Goal: Information Seeking & Learning: Learn about a topic

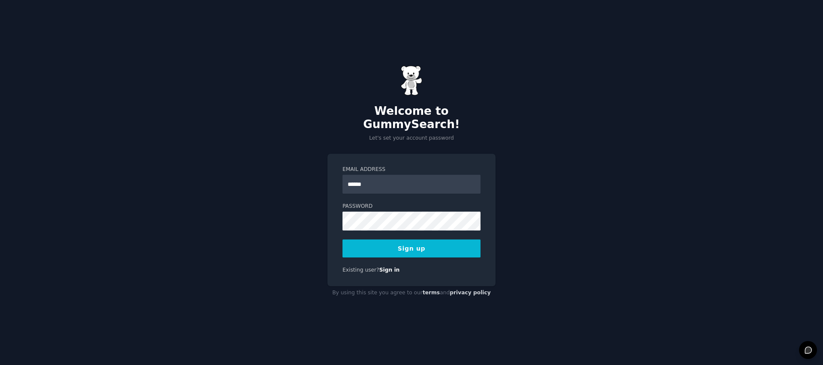
type input "**********"
click at [410, 224] on form "**********" at bounding box center [411, 212] width 138 height 92
click at [334, 253] on div "**********" at bounding box center [411, 220] width 168 height 132
click at [374, 245] on button "Sign up" at bounding box center [411, 249] width 138 height 18
click at [410, 240] on button "Sign up" at bounding box center [411, 249] width 138 height 18
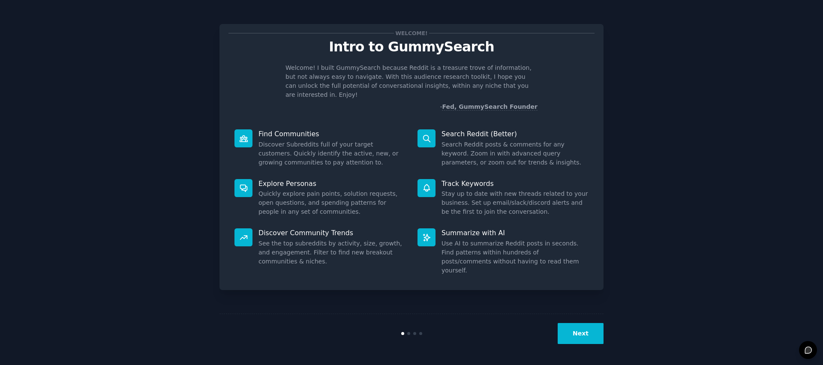
click at [571, 328] on button "Next" at bounding box center [580, 333] width 46 height 21
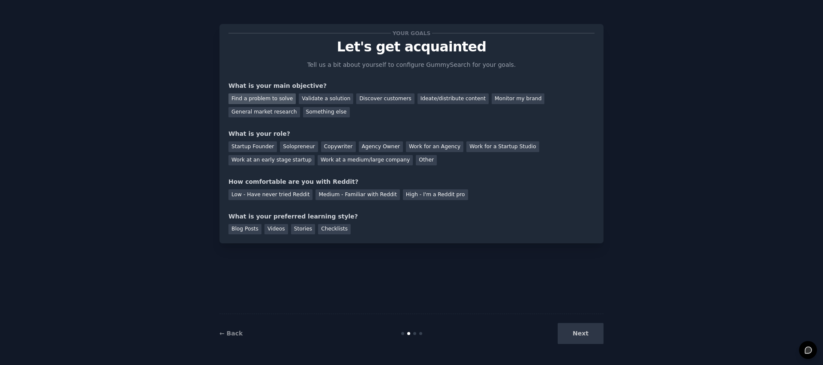
click at [263, 98] on div "Find a problem to solve" at bounding box center [261, 98] width 67 height 11
click at [320, 99] on div "Validate a solution" at bounding box center [326, 98] width 54 height 11
click at [273, 96] on div "Find a problem to solve" at bounding box center [261, 98] width 67 height 11
click at [303, 148] on div "Solopreneur" at bounding box center [299, 146] width 38 height 11
click at [294, 193] on div "Low - Have never tried Reddit" at bounding box center [270, 194] width 84 height 11
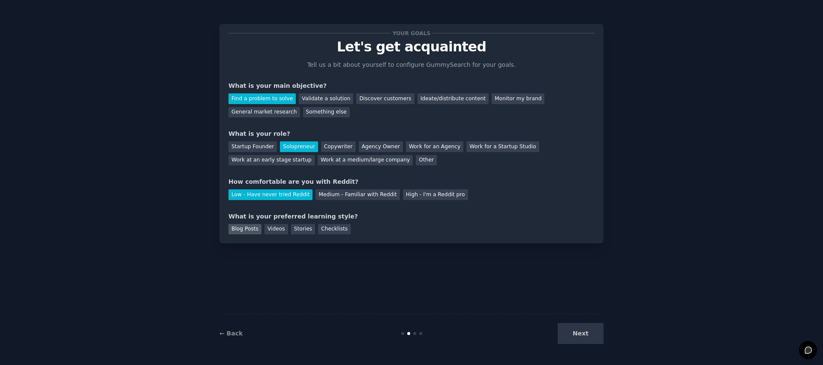
click at [241, 228] on div "Blog Posts" at bounding box center [244, 229] width 33 height 11
click at [588, 332] on button "Next" at bounding box center [580, 333] width 46 height 21
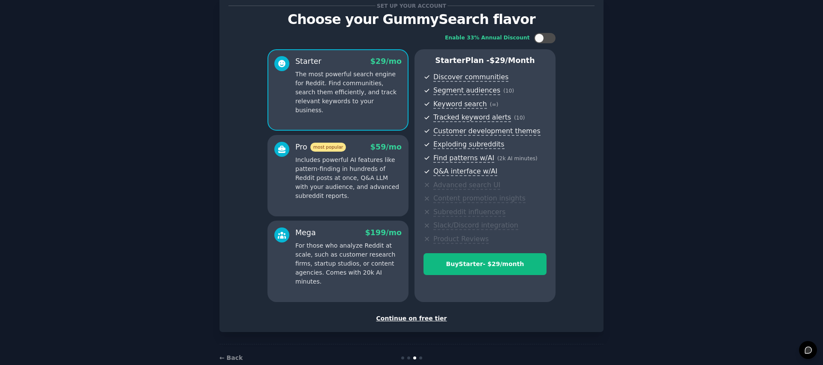
scroll to position [46, 0]
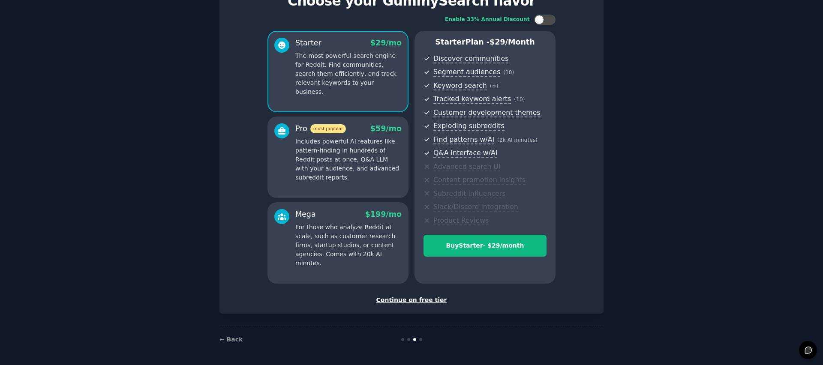
click at [414, 299] on div "Continue on free tier" at bounding box center [411, 300] width 366 height 9
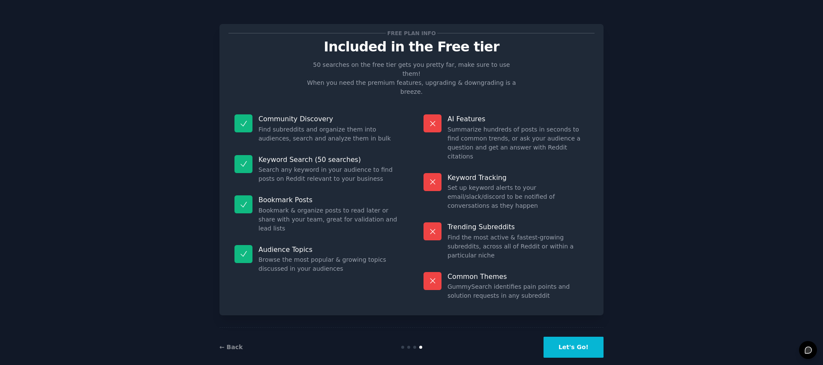
click at [584, 337] on button "Let's Go!" at bounding box center [573, 347] width 60 height 21
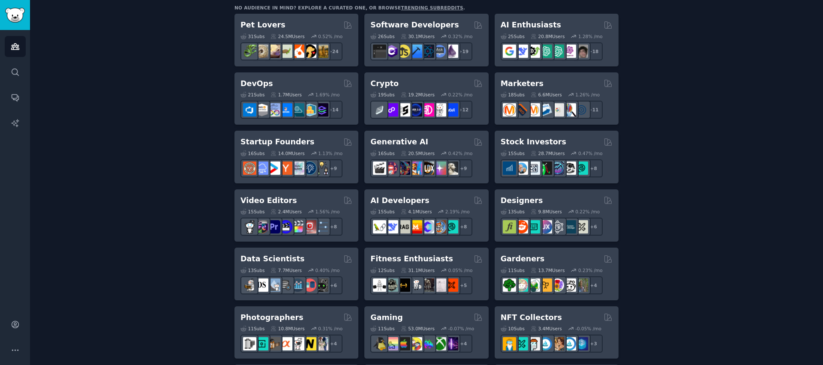
scroll to position [151, 0]
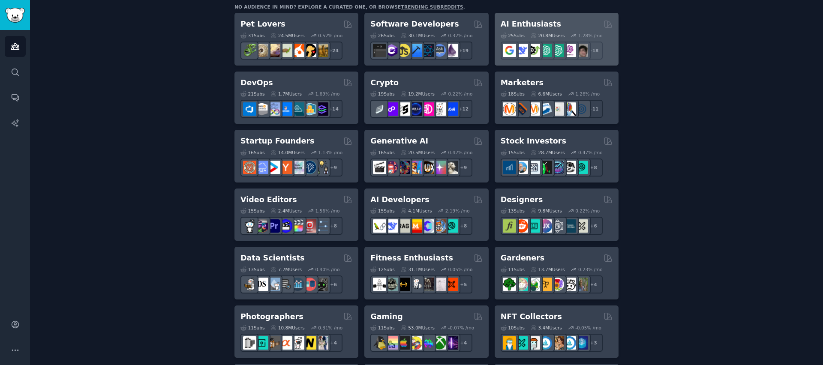
click at [542, 21] on h2 "AI Enthusiasts" at bounding box center [530, 24] width 60 height 11
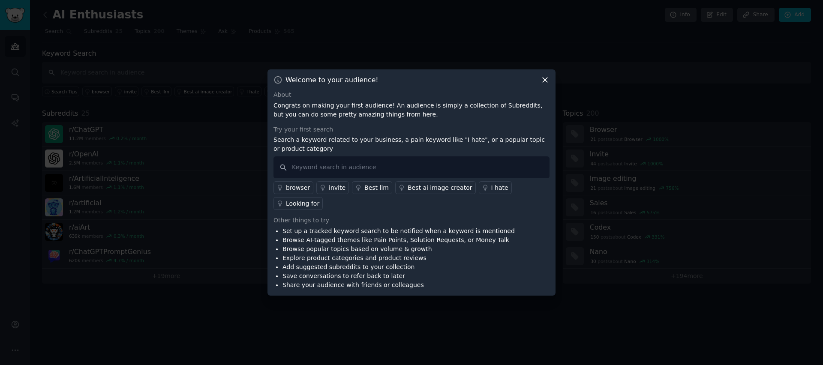
click at [545, 79] on icon at bounding box center [544, 79] width 9 height 9
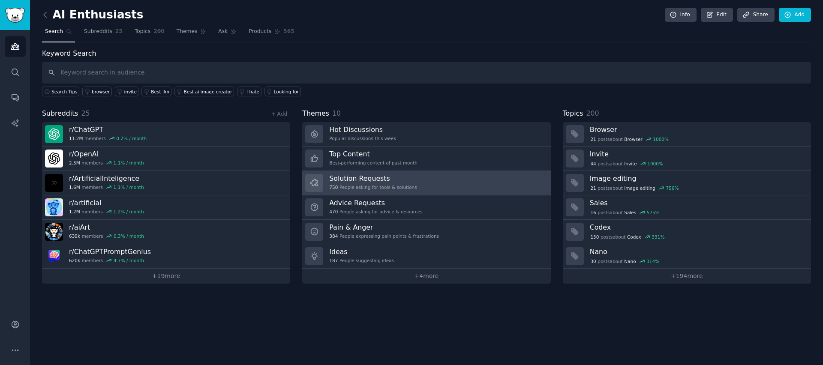
click at [395, 187] on div "750 People asking for tools & solutions" at bounding box center [372, 187] width 87 height 6
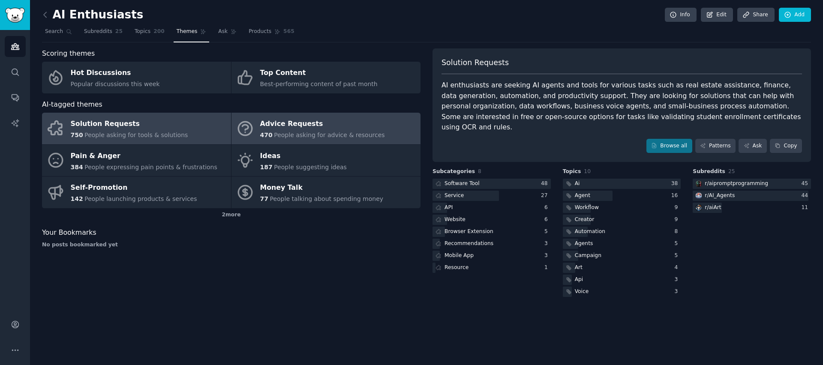
click at [298, 127] on div "Advice Requests" at bounding box center [322, 124] width 125 height 14
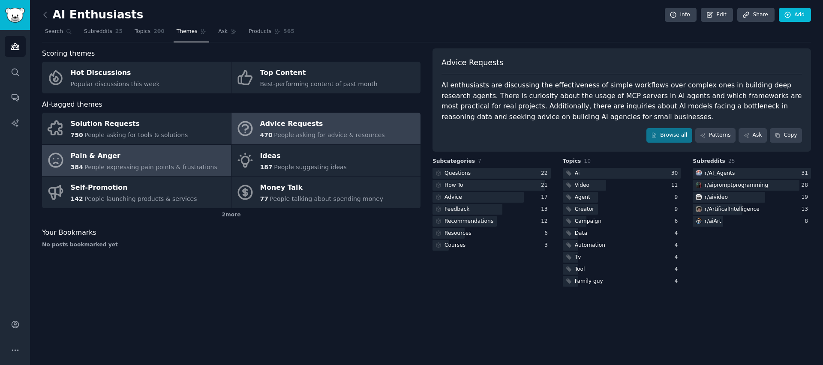
click at [168, 164] on span "People expressing pain points & frustrations" at bounding box center [150, 167] width 133 height 7
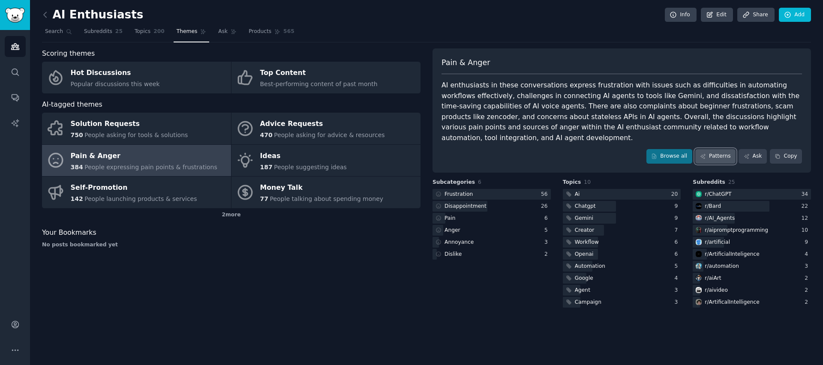
click at [706, 153] on icon at bounding box center [703, 156] width 6 height 6
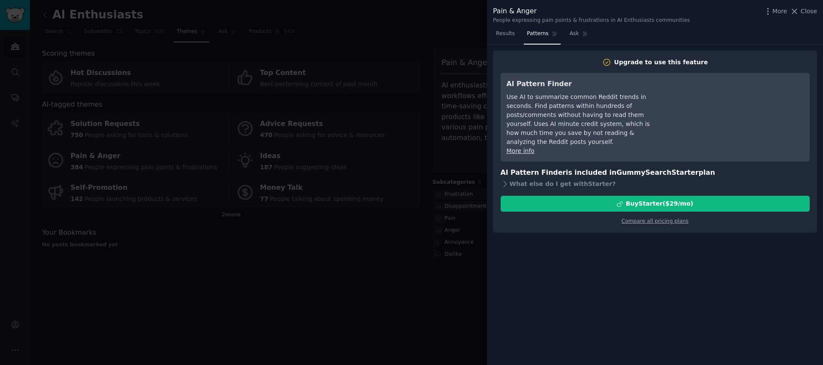
click at [455, 292] on div at bounding box center [411, 182] width 823 height 365
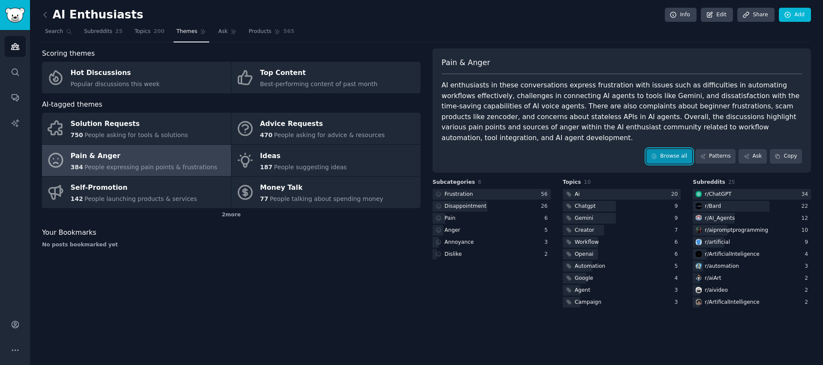
click at [677, 149] on link "Browse all" at bounding box center [669, 156] width 46 height 15
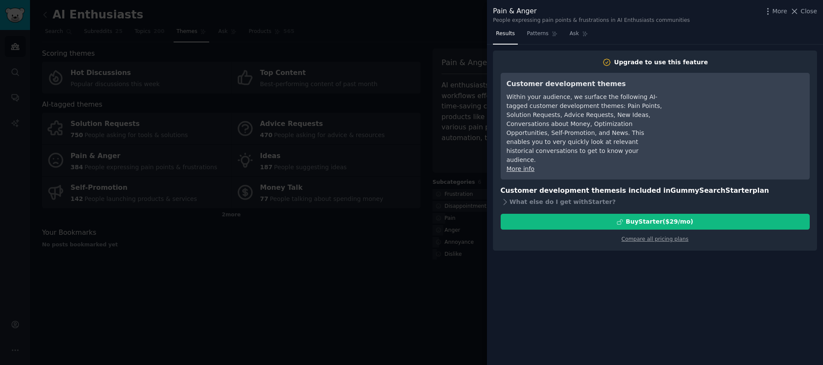
click at [470, 290] on div at bounding box center [411, 182] width 823 height 365
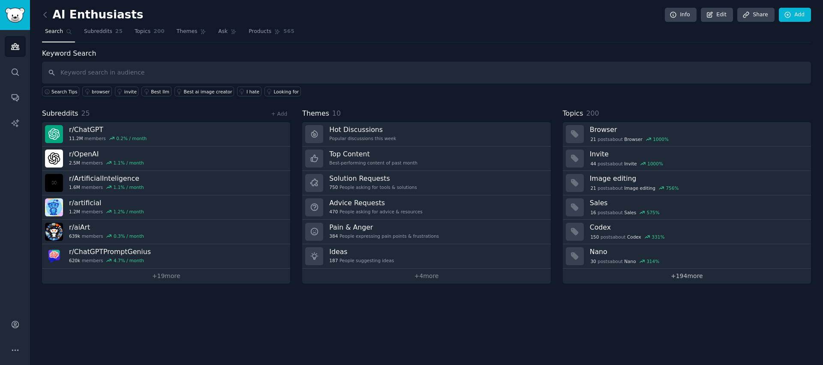
click at [681, 275] on link "+ 194 more" at bounding box center [687, 276] width 248 height 15
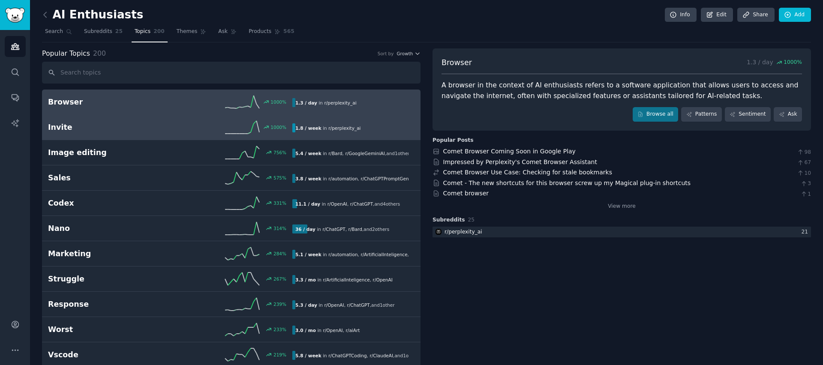
click at [120, 126] on h2 "Invite" at bounding box center [109, 127] width 122 height 11
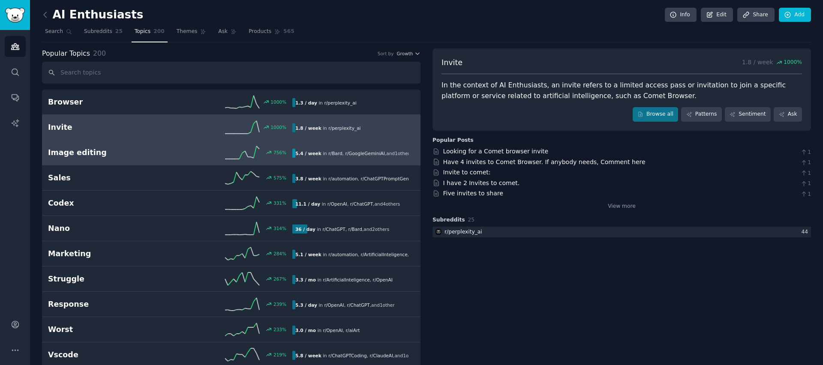
click at [135, 156] on h2 "Image editing" at bounding box center [109, 152] width 122 height 11
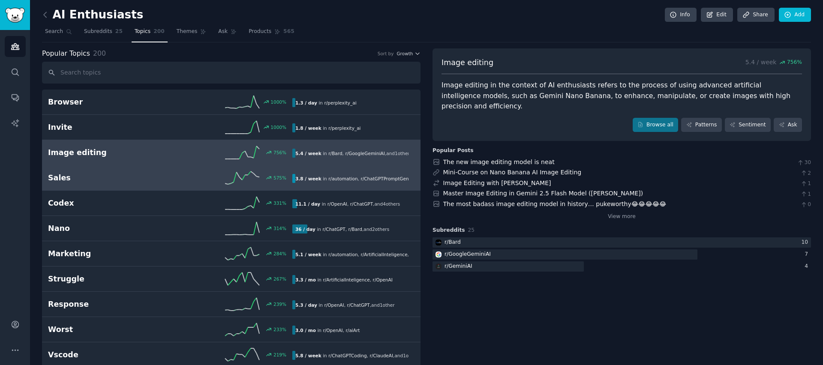
click at [144, 183] on h2 "Sales" at bounding box center [109, 178] width 122 height 11
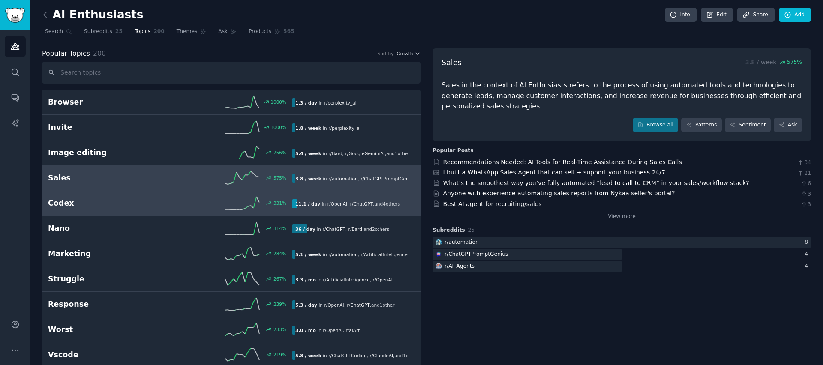
click at [153, 204] on h2 "Codex" at bounding box center [109, 203] width 122 height 11
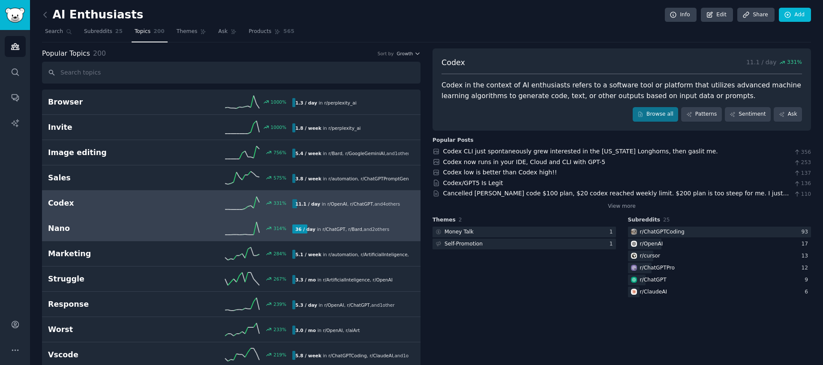
click at [165, 226] on h2 "Nano" at bounding box center [109, 228] width 122 height 11
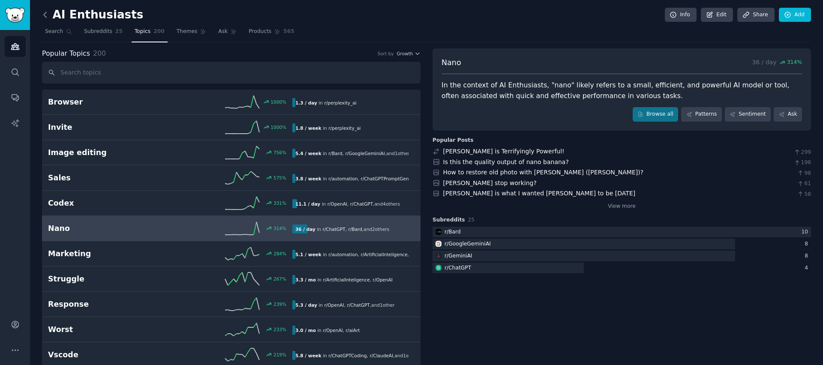
click at [45, 14] on icon at bounding box center [45, 14] width 9 height 9
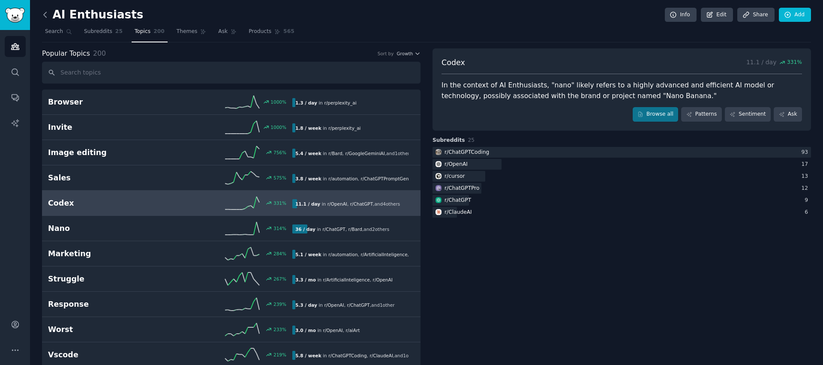
click at [45, 14] on icon at bounding box center [45, 14] width 9 height 9
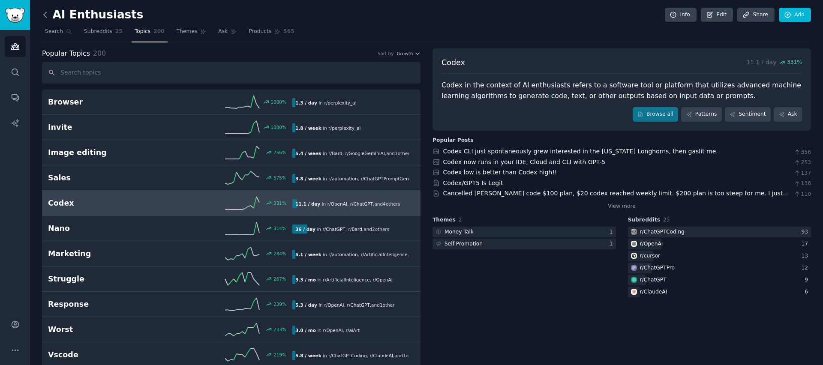
click at [47, 16] on icon at bounding box center [45, 14] width 9 height 9
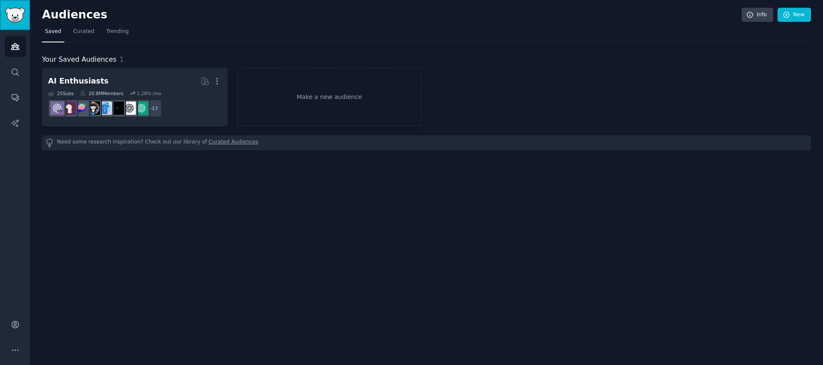
click at [13, 8] on img "Sidebar" at bounding box center [15, 15] width 20 height 15
click at [76, 15] on h2 "Audiences" at bounding box center [391, 15] width 699 height 14
click at [16, 75] on icon "Sidebar" at bounding box center [15, 72] width 9 height 9
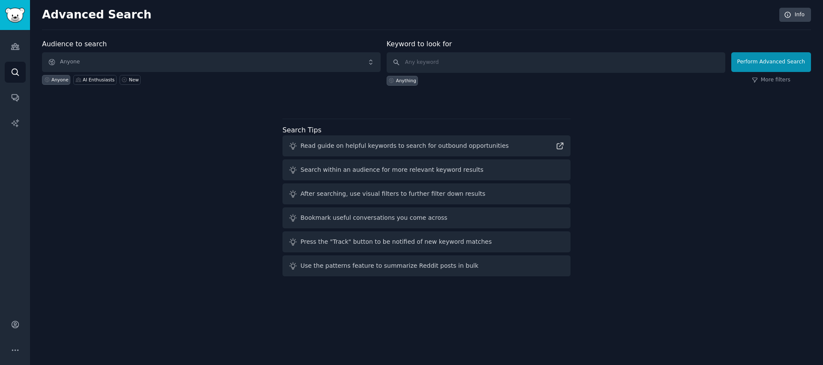
click at [188, 165] on div "Audience to search Anyone Anyone AI Enthusiasts New Keyword to look for Anythin…" at bounding box center [426, 159] width 769 height 241
click at [17, 48] on icon "Sidebar" at bounding box center [15, 47] width 8 height 6
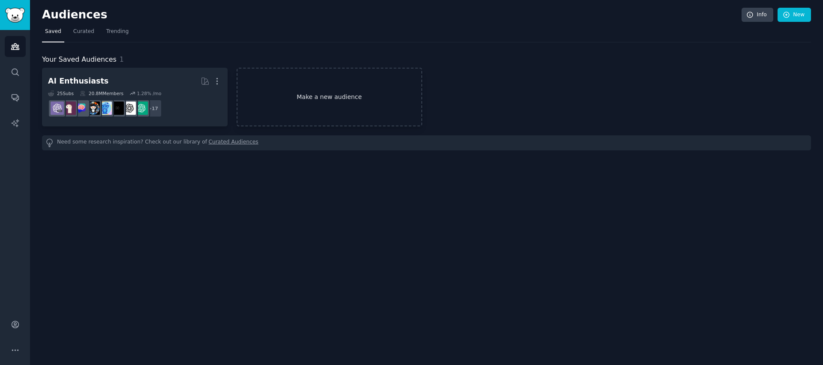
click at [299, 101] on link "Make a new audience" at bounding box center [330, 97] width 186 height 59
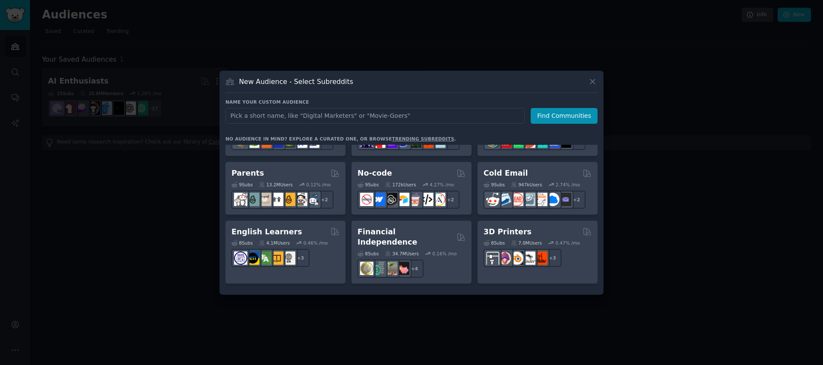
scroll to position [403, 0]
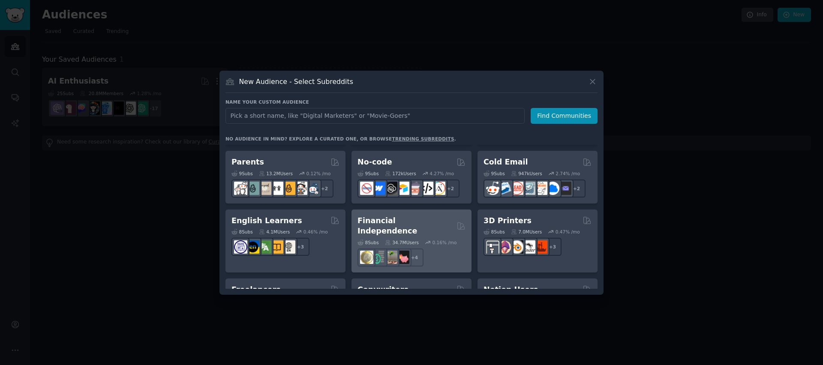
click at [388, 218] on h2 "Financial Independence" at bounding box center [405, 226] width 96 height 21
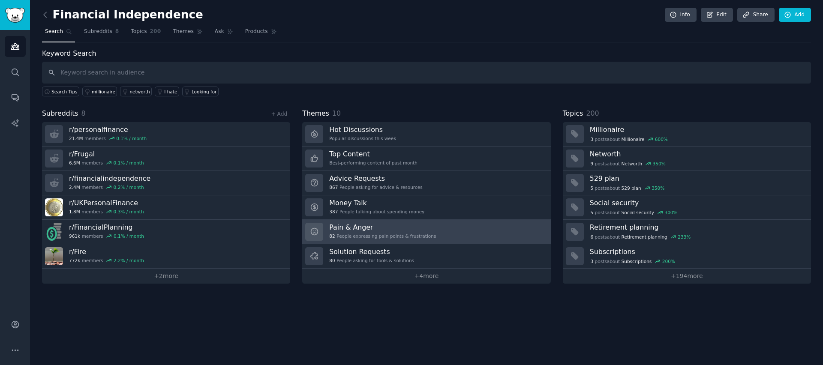
click at [352, 231] on h3 "Pain & Anger" at bounding box center [382, 227] width 107 height 9
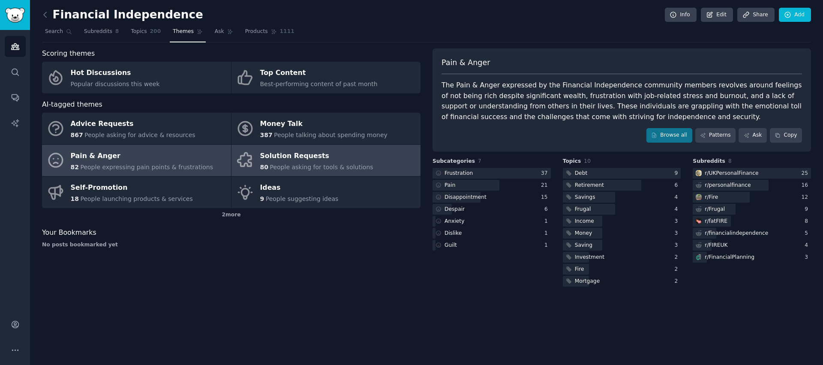
click at [288, 163] on div "80 People asking for tools & solutions" at bounding box center [316, 167] width 113 height 9
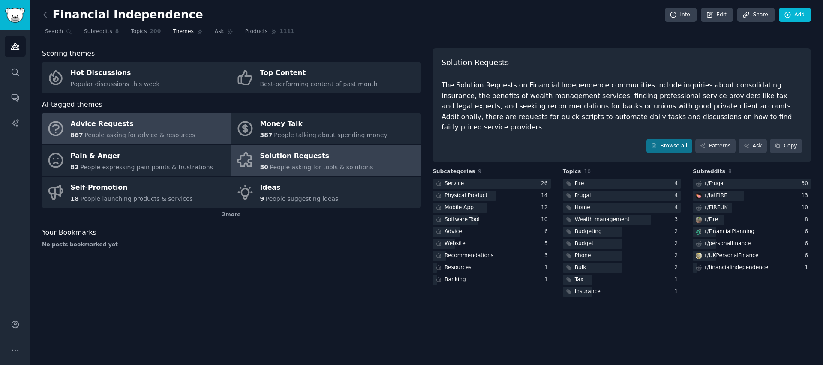
click at [177, 129] on div "Advice Requests" at bounding box center [133, 124] width 125 height 14
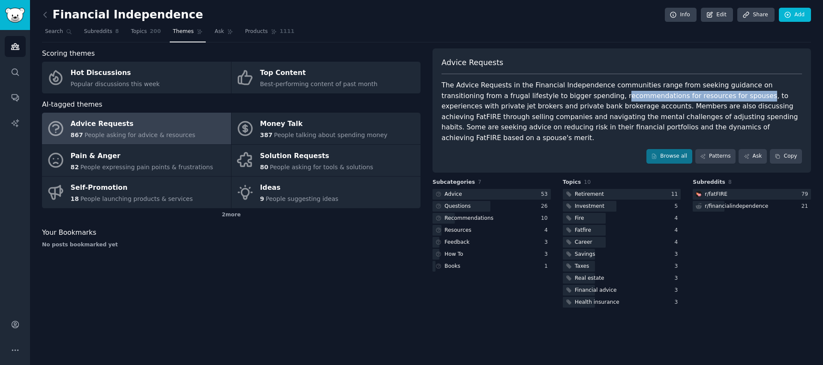
drag, startPoint x: 549, startPoint y: 96, endPoint x: 683, endPoint y: 97, distance: 133.7
click at [683, 97] on div "The Advice Requests in the Financial Independence communities range from seekin…" at bounding box center [621, 111] width 360 height 63
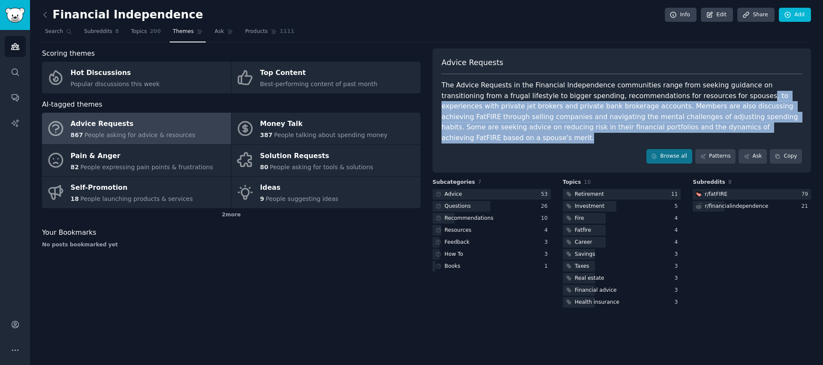
drag, startPoint x: 683, startPoint y: 97, endPoint x: 746, endPoint y: 127, distance: 70.7
click at [746, 127] on div "The Advice Requests in the Financial Independence communities range from seekin…" at bounding box center [621, 111] width 360 height 63
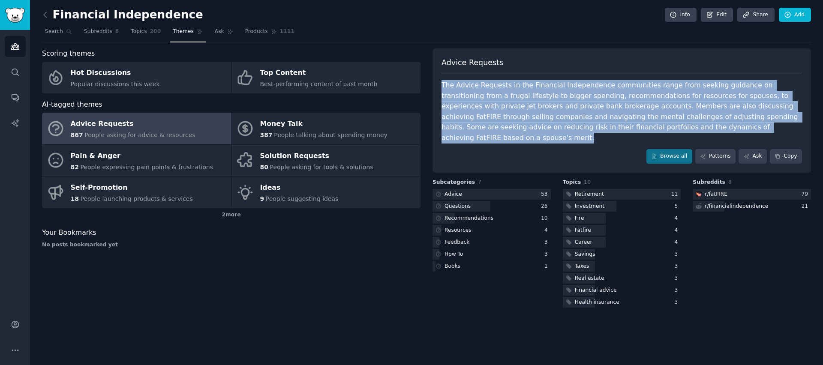
drag, startPoint x: 746, startPoint y: 127, endPoint x: 437, endPoint y: 85, distance: 311.8
click at [437, 85] on div "Advice Requests The Advice Requests in the Financial Independence communities r…" at bounding box center [621, 110] width 378 height 124
drag, startPoint x: 437, startPoint y: 85, endPoint x: 747, endPoint y: 127, distance: 312.7
click at [747, 127] on div "Advice Requests The Advice Requests in the Financial Independence communities r…" at bounding box center [621, 110] width 378 height 124
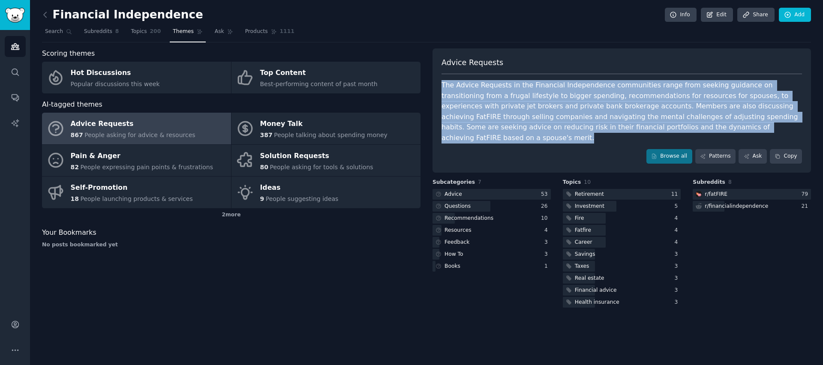
click at [747, 128] on div "The Advice Requests in the Financial Independence communities range from seekin…" at bounding box center [621, 111] width 360 height 63
drag, startPoint x: 747, startPoint y: 128, endPoint x: 438, endPoint y: 72, distance: 313.9
click at [438, 72] on div "Advice Requests The Advice Requests in the Financial Independence communities r…" at bounding box center [621, 110] width 378 height 124
click at [546, 124] on div "The Advice Requests in the Financial Independence communities range from seekin…" at bounding box center [621, 111] width 360 height 63
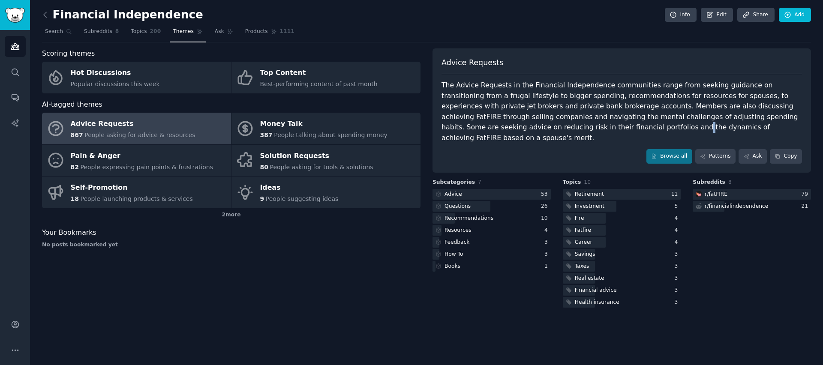
click at [546, 124] on div "The Advice Requests in the Financial Independence communities range from seekin…" at bounding box center [621, 111] width 360 height 63
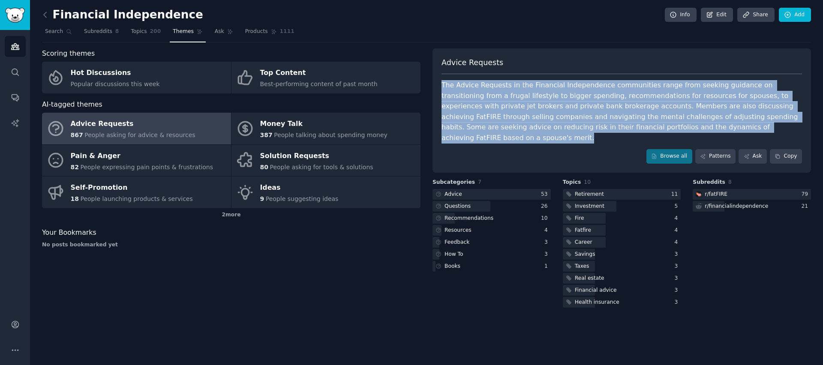
click at [546, 124] on div "The Advice Requests in the Financial Independence communities range from seekin…" at bounding box center [621, 111] width 360 height 63
click at [551, 119] on div "The Advice Requests in the Financial Independence communities range from seekin…" at bounding box center [621, 111] width 360 height 63
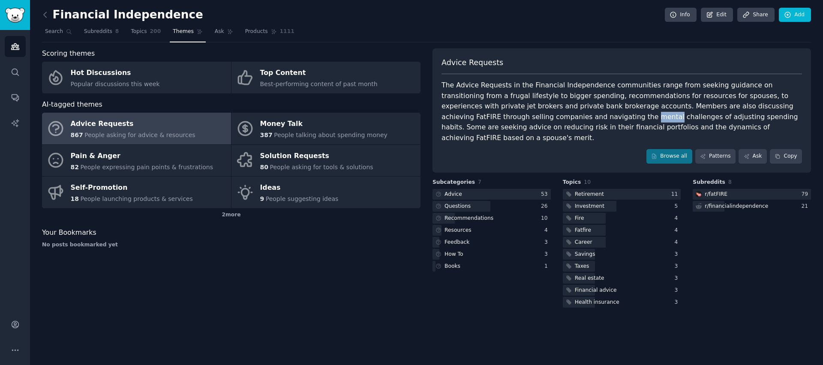
click at [551, 119] on div "The Advice Requests in the Financial Independence communities range from seekin…" at bounding box center [621, 111] width 360 height 63
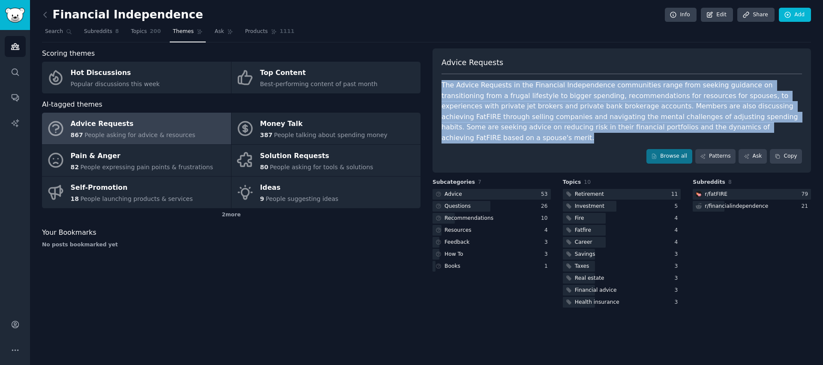
click at [551, 119] on div "The Advice Requests in the Financial Independence communities range from seekin…" at bounding box center [621, 111] width 360 height 63
click at [553, 113] on div "The Advice Requests in the Financial Independence communities range from seekin…" at bounding box center [621, 111] width 360 height 63
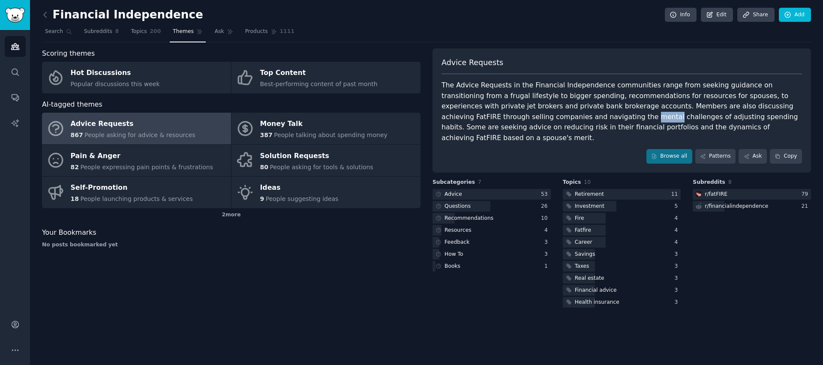
click at [553, 113] on div "The Advice Requests in the Financial Independence communities range from seekin…" at bounding box center [621, 111] width 360 height 63
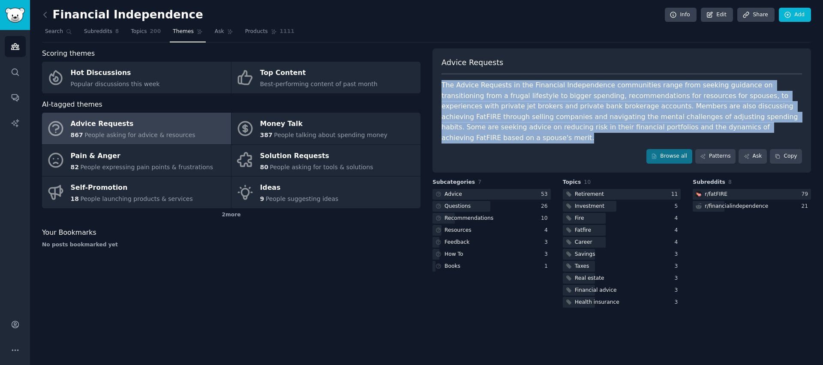
click at [553, 113] on div "The Advice Requests in the Financial Independence communities range from seekin…" at bounding box center [621, 111] width 360 height 63
click at [554, 104] on div "The Advice Requests in the Financial Independence communities range from seekin…" at bounding box center [621, 111] width 360 height 63
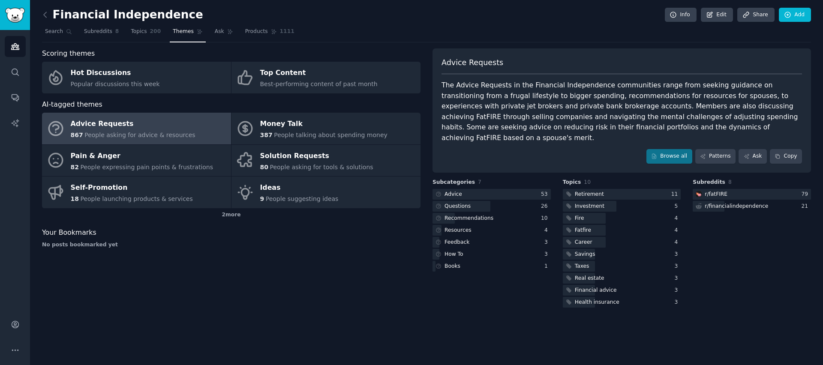
click at [552, 110] on div "The Advice Requests in the Financial Independence communities range from seekin…" at bounding box center [621, 111] width 360 height 63
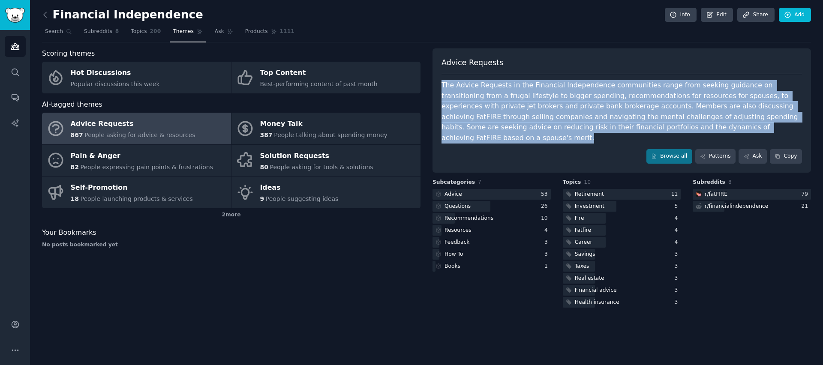
click at [552, 110] on div "The Advice Requests in the Financial Independence communities range from seekin…" at bounding box center [621, 111] width 360 height 63
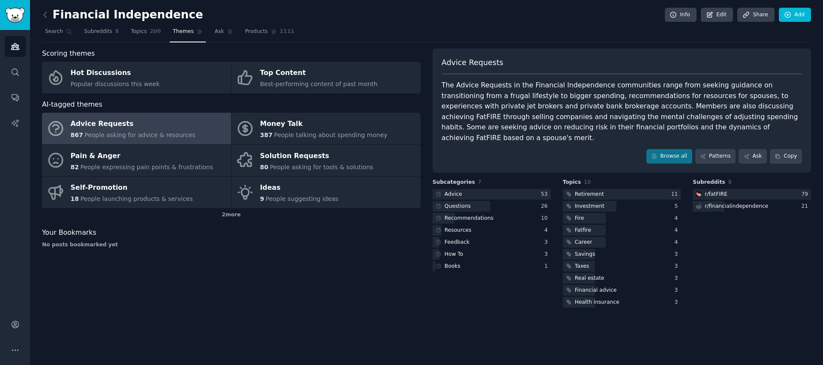
click at [541, 109] on div "The Advice Requests in the Financial Independence communities range from seekin…" at bounding box center [621, 111] width 360 height 63
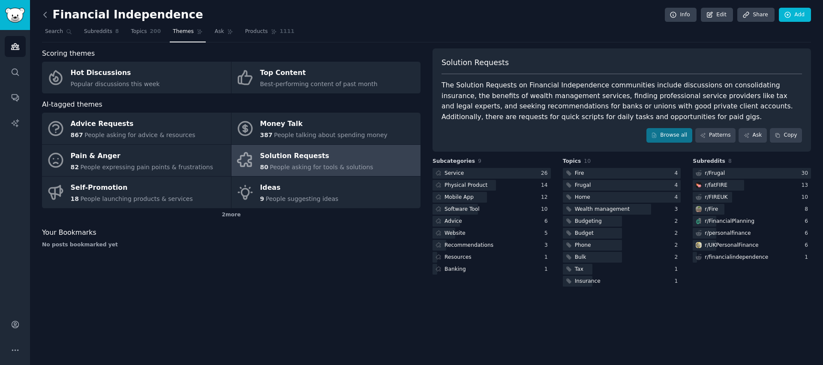
click at [46, 15] on icon at bounding box center [45, 14] width 9 height 9
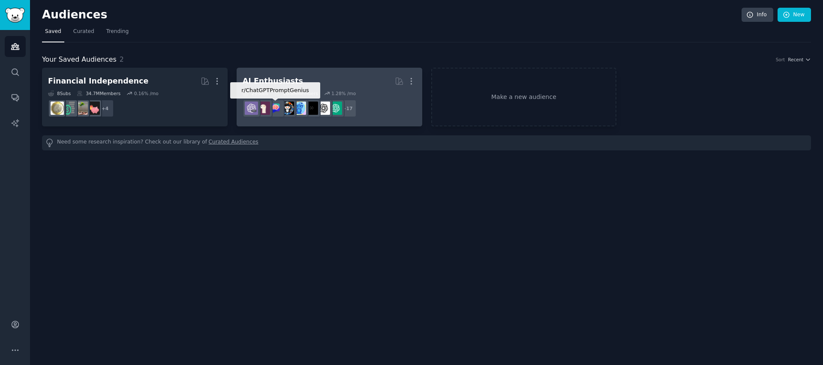
click at [272, 109] on img at bounding box center [275, 108] width 13 height 13
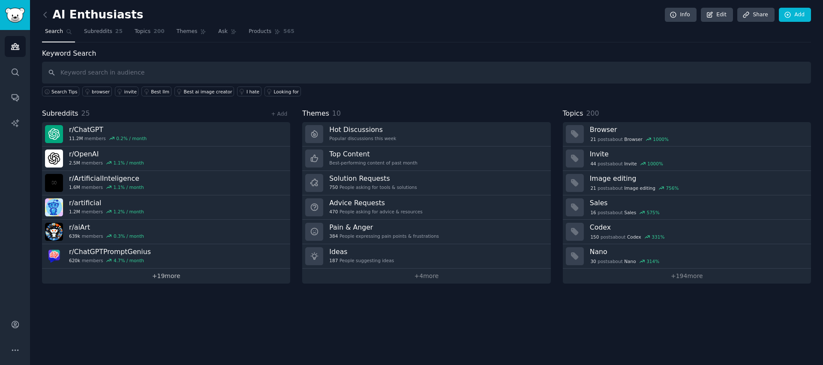
click at [162, 281] on link "+ 19 more" at bounding box center [166, 276] width 248 height 15
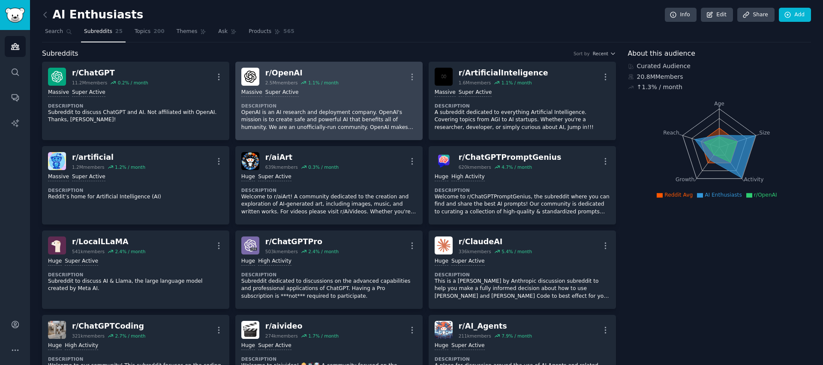
click at [331, 96] on div "Massive Super Active" at bounding box center [328, 93] width 175 height 8
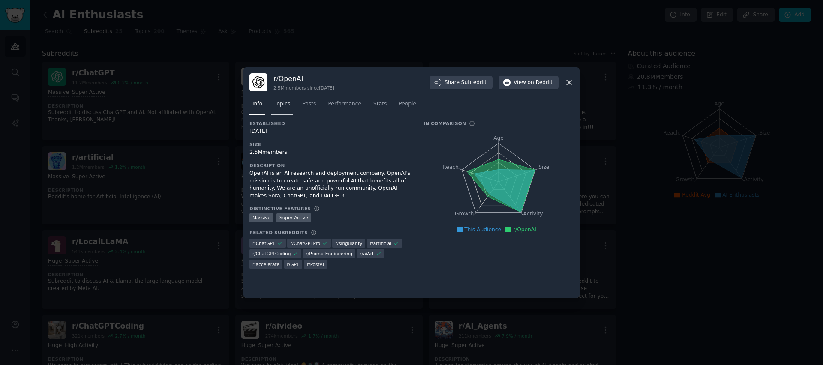
click at [279, 102] on span "Topics" at bounding box center [282, 104] width 16 height 8
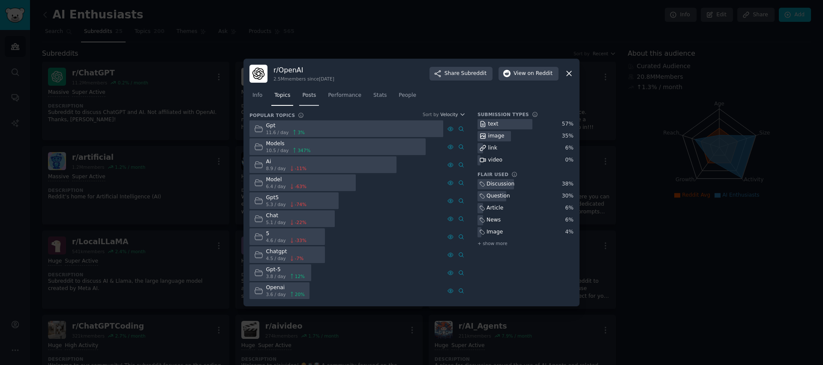
click at [312, 102] on link "Posts" at bounding box center [309, 98] width 20 height 18
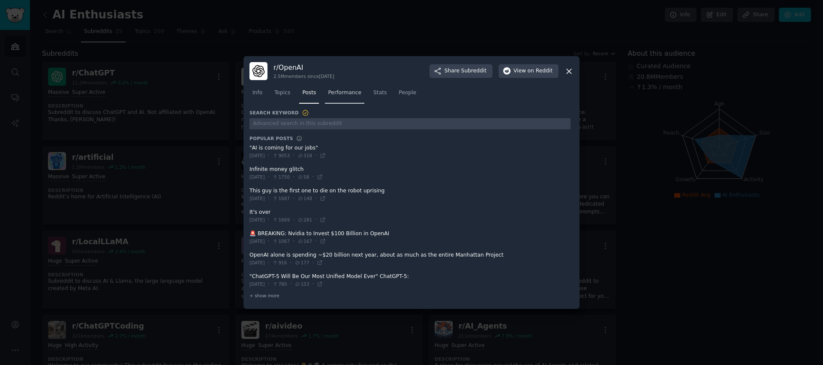
click at [349, 94] on span "Performance" at bounding box center [344, 93] width 33 height 8
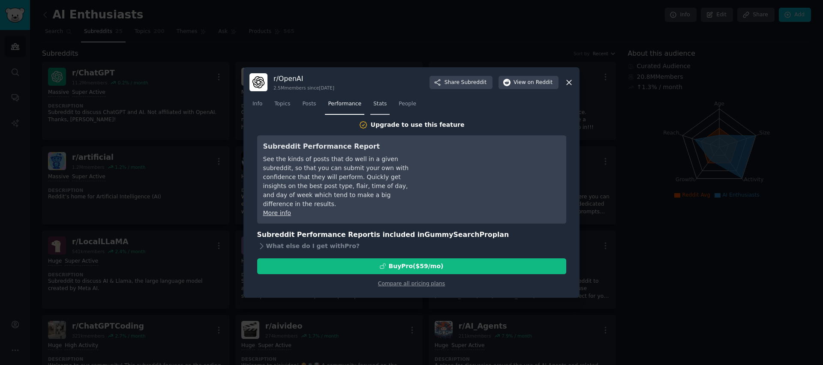
click at [383, 105] on span "Stats" at bounding box center [379, 104] width 13 height 8
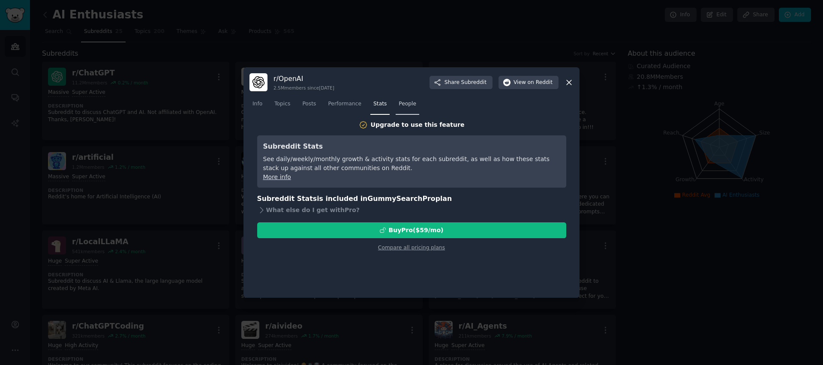
click at [408, 105] on span "People" at bounding box center [407, 104] width 18 height 8
click at [321, 41] on div at bounding box center [411, 182] width 823 height 365
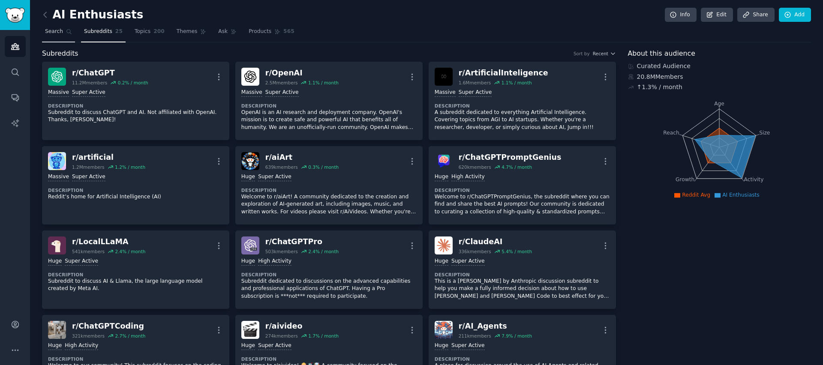
click at [50, 35] on span "Search" at bounding box center [54, 32] width 18 height 8
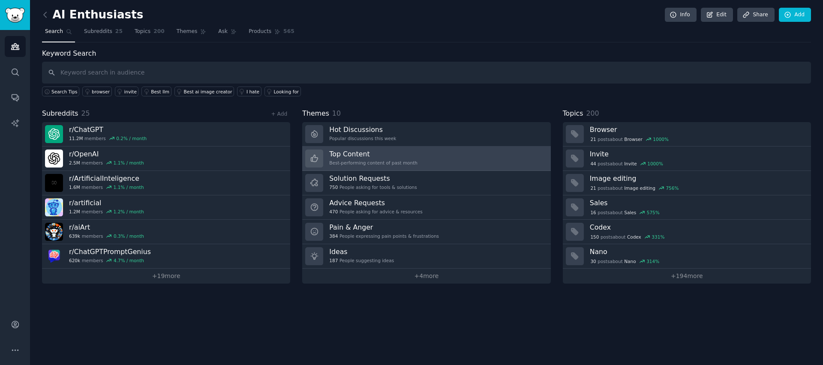
click at [353, 154] on h3 "Top Content" at bounding box center [373, 154] width 88 height 9
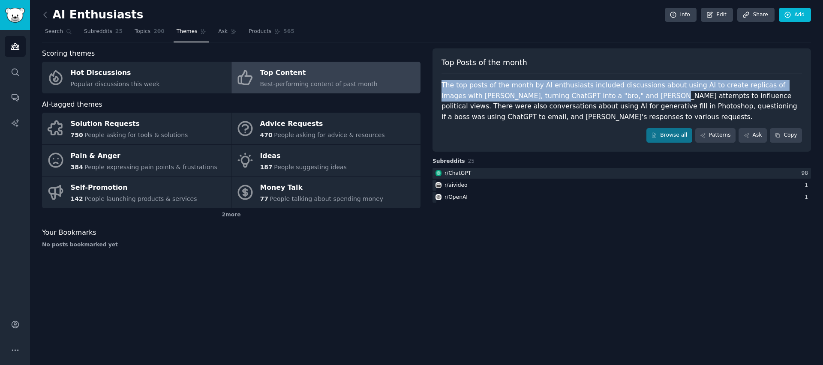
drag, startPoint x: 669, startPoint y: 79, endPoint x: 620, endPoint y: 96, distance: 52.0
click at [620, 96] on div "Top Posts of the month The top posts of the month by AI enthusiasts included di…" at bounding box center [621, 99] width 378 height 103
click at [620, 96] on div "The top posts of the month by AI enthusiasts included discussions about using A…" at bounding box center [621, 101] width 360 height 42
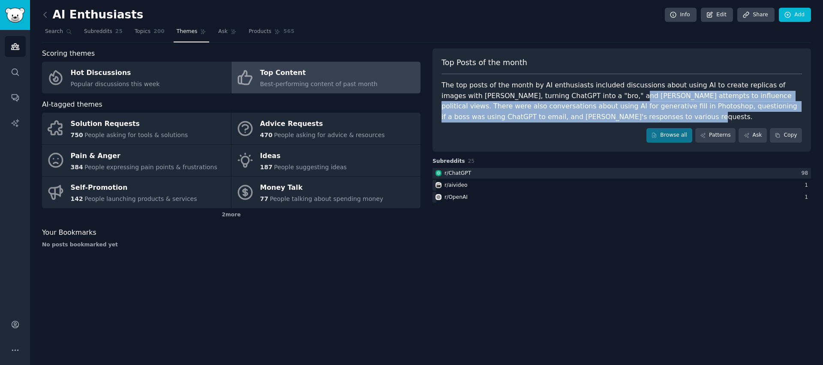
drag, startPoint x: 587, startPoint y: 99, endPoint x: 577, endPoint y: 120, distance: 24.2
click at [577, 120] on div "The top posts of the month by AI enthusiasts included discussions about using A…" at bounding box center [621, 101] width 360 height 42
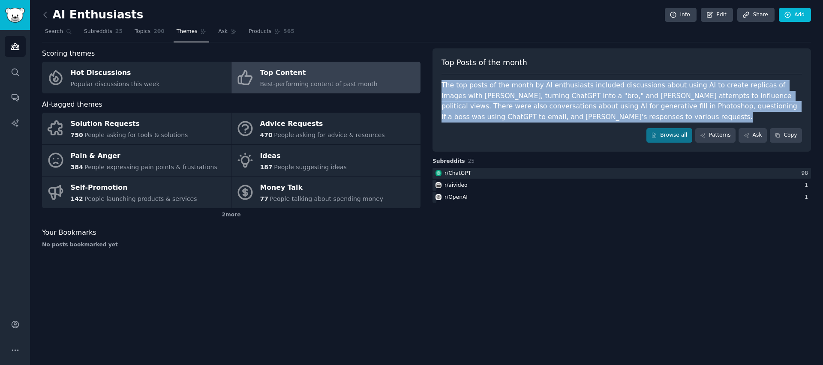
drag, startPoint x: 577, startPoint y: 120, endPoint x: 427, endPoint y: 78, distance: 155.7
click at [427, 78] on div "Scoring themes Hot Discussions Popular discussions this week Top Content Best-p…" at bounding box center [426, 151] width 769 height 207
drag, startPoint x: 427, startPoint y: 78, endPoint x: 577, endPoint y: 127, distance: 157.3
click at [577, 127] on div "Scoring themes Hot Discussions Popular discussions this week Top Content Best-p…" at bounding box center [426, 151] width 769 height 207
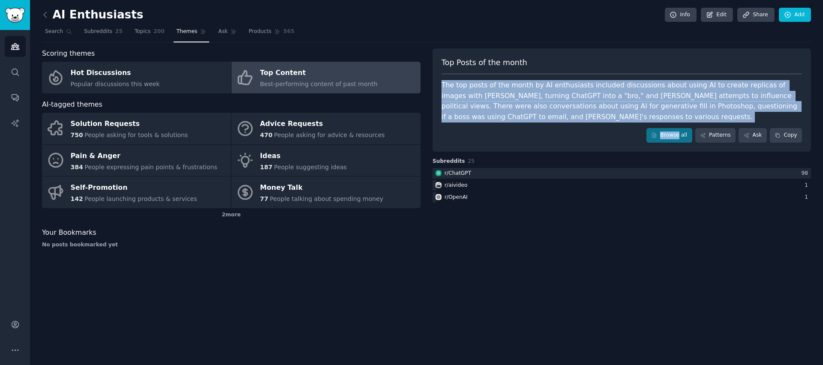
click at [577, 127] on div "Top Posts of the month The top posts of the month by AI enthusiasts included di…" at bounding box center [621, 99] width 378 height 103
drag, startPoint x: 577, startPoint y: 127, endPoint x: 438, endPoint y: 72, distance: 149.3
click at [438, 72] on div "Top Posts of the month The top posts of the month by AI enthusiasts included di…" at bounding box center [621, 99] width 378 height 103
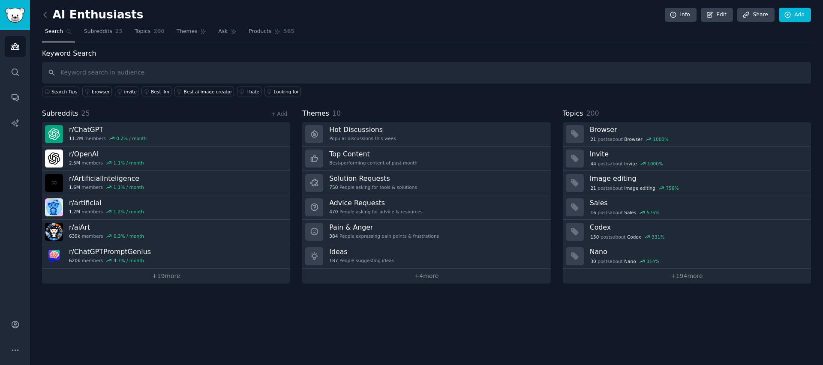
click at [183, 306] on div "AI Enthusiasts Info Edit Share Add Search Subreddits 25 Topics 200 Themes Ask P…" at bounding box center [426, 182] width 793 height 365
click at [104, 32] on span "Subreddits" at bounding box center [98, 32] width 28 height 8
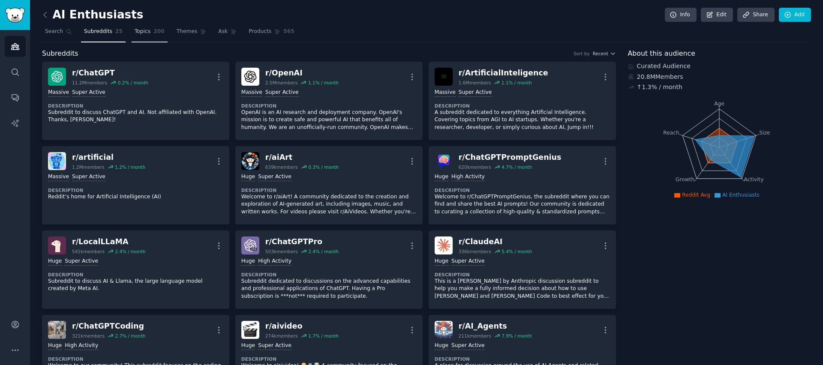
click at [155, 31] on span "200" at bounding box center [158, 32] width 11 height 8
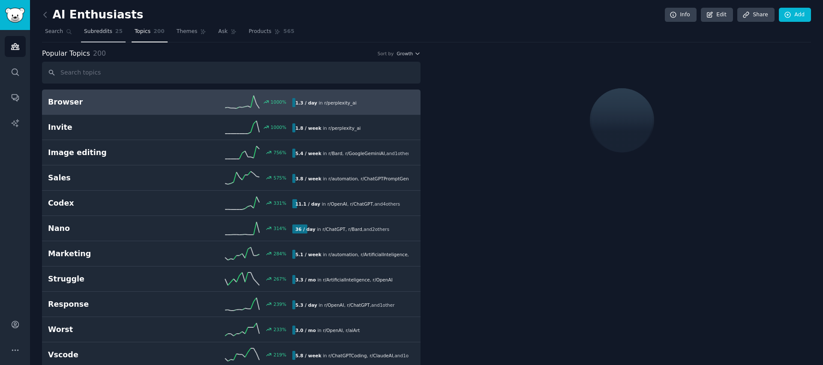
click at [104, 32] on span "Subreddits" at bounding box center [98, 32] width 28 height 8
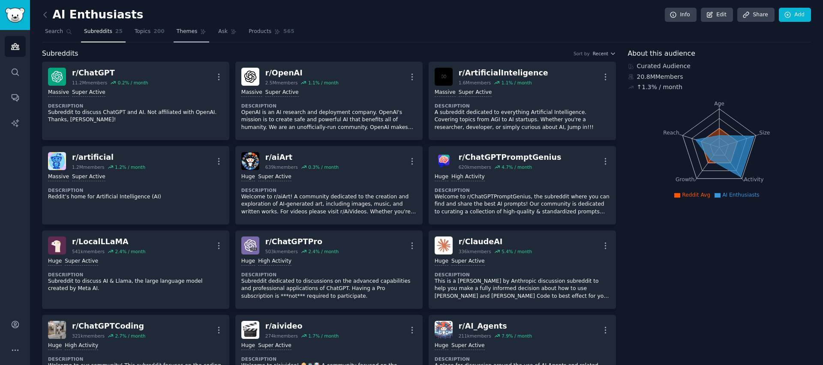
click at [185, 28] on span "Themes" at bounding box center [187, 32] width 21 height 8
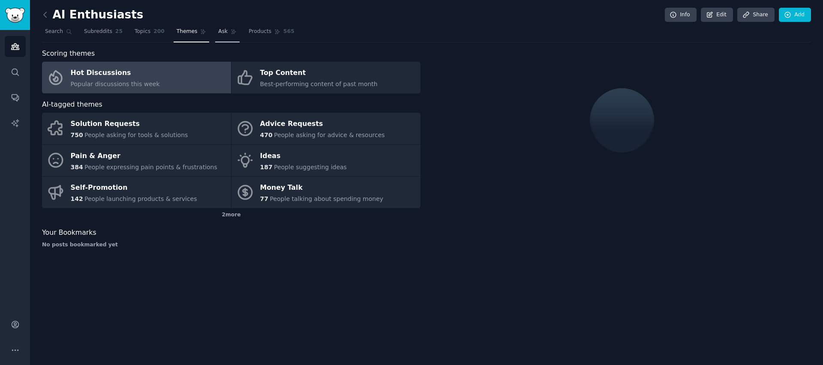
click at [219, 31] on span "Ask" at bounding box center [222, 32] width 9 height 8
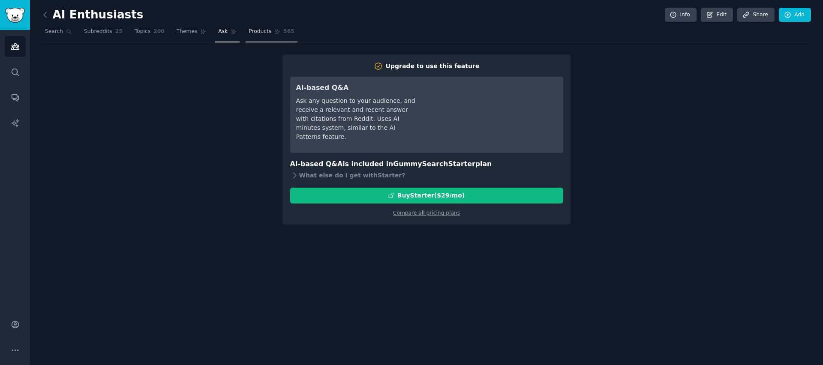
click at [256, 32] on span "Products" at bounding box center [260, 32] width 23 height 8
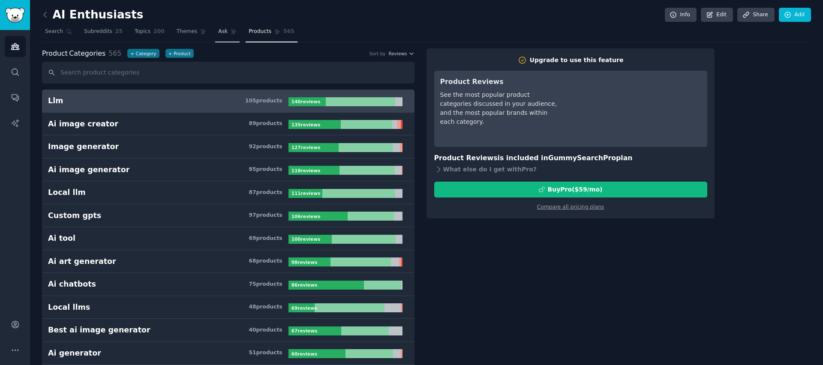
click at [225, 31] on span "Ask" at bounding box center [222, 32] width 9 height 8
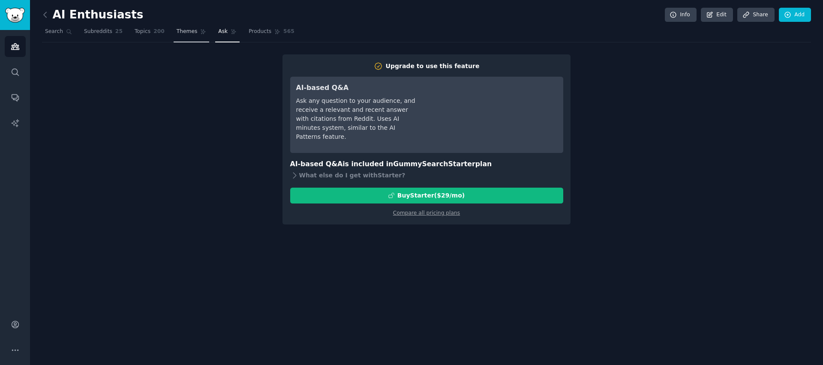
click at [185, 31] on span "Themes" at bounding box center [187, 32] width 21 height 8
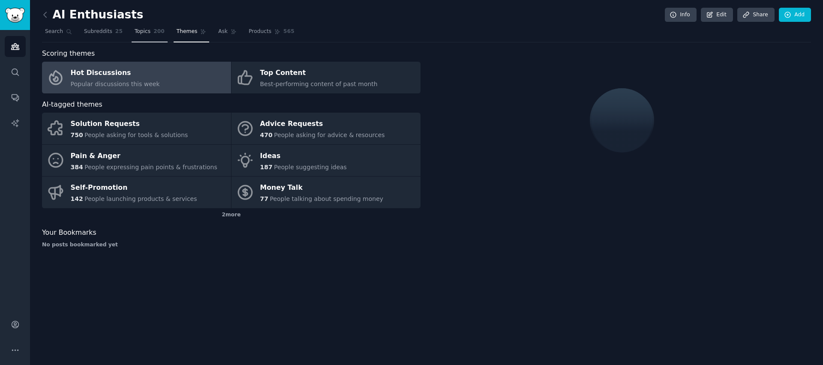
click at [146, 32] on span "Topics" at bounding box center [143, 32] width 16 height 8
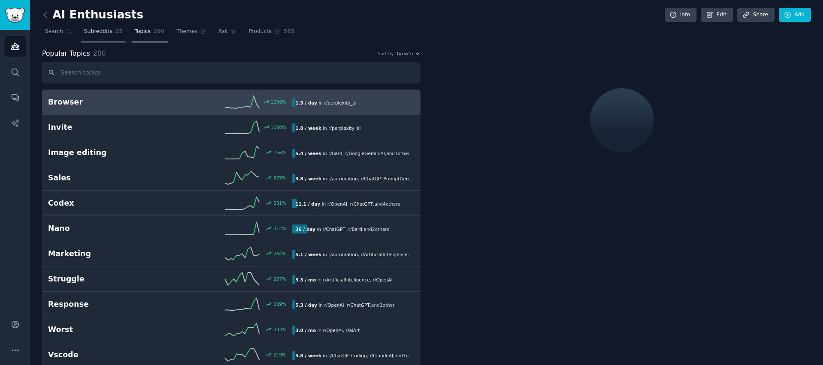
click at [104, 30] on span "Subreddits" at bounding box center [98, 32] width 28 height 8
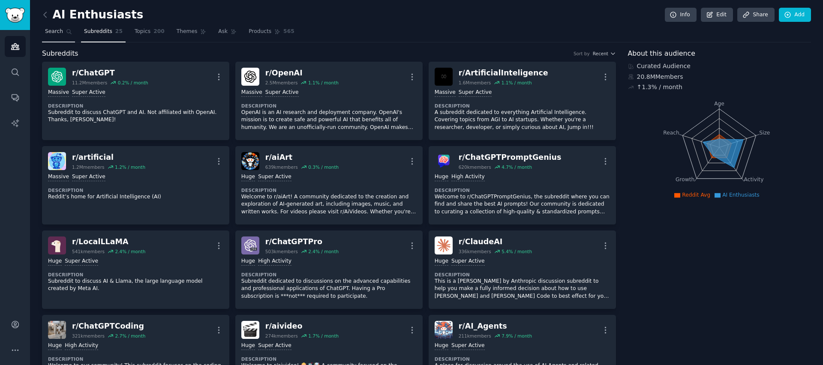
click at [46, 29] on span "Search" at bounding box center [54, 32] width 18 height 8
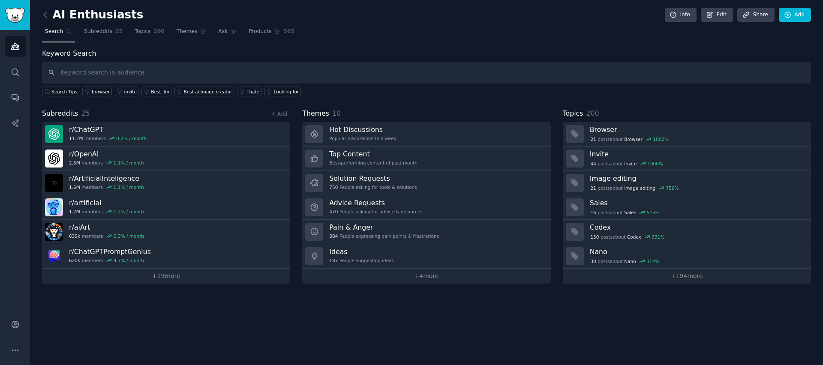
click at [244, 108] on div "Subreddits 25 + Add" at bounding box center [166, 113] width 248 height 11
click at [45, 15] on icon at bounding box center [45, 14] width 9 height 9
